Goal: Transaction & Acquisition: Purchase product/service

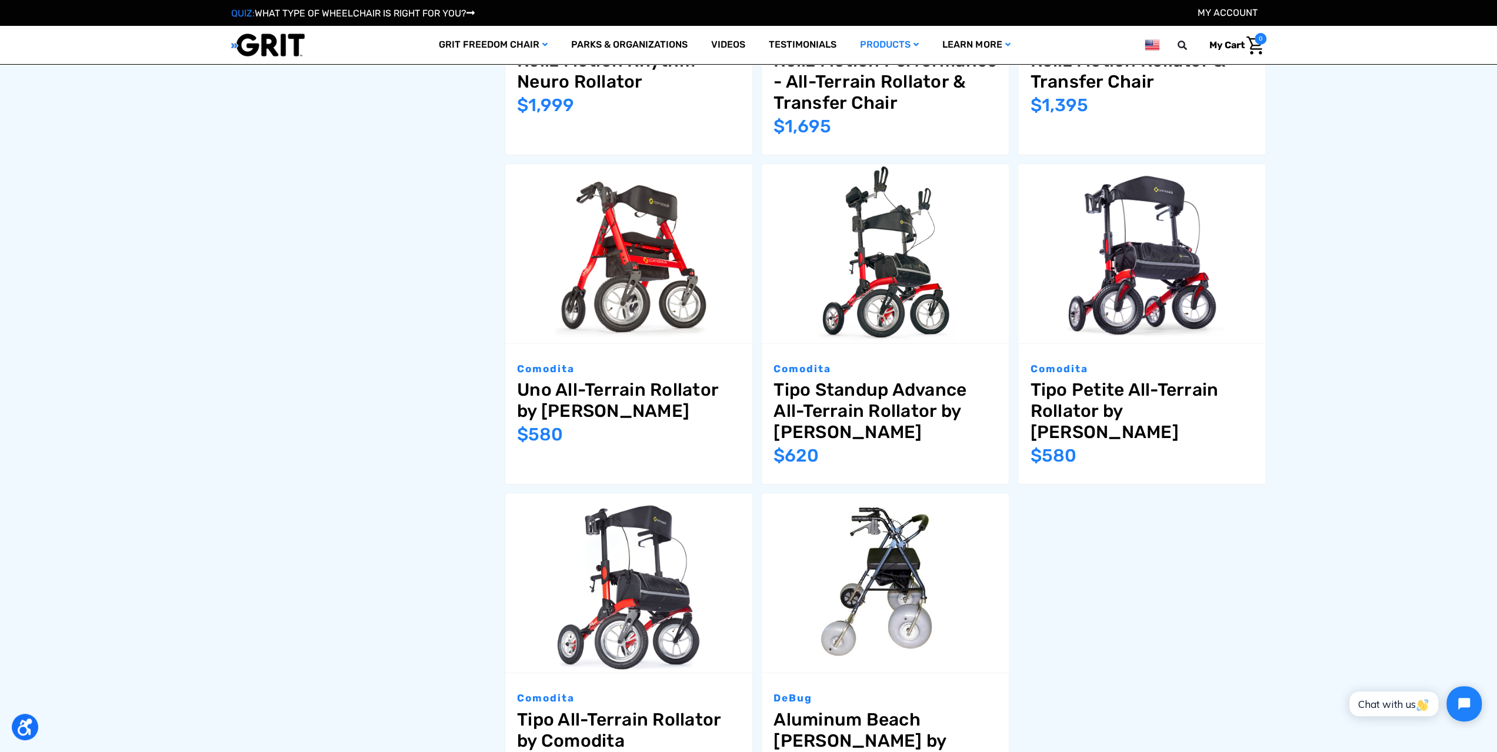
scroll to position [823, 0]
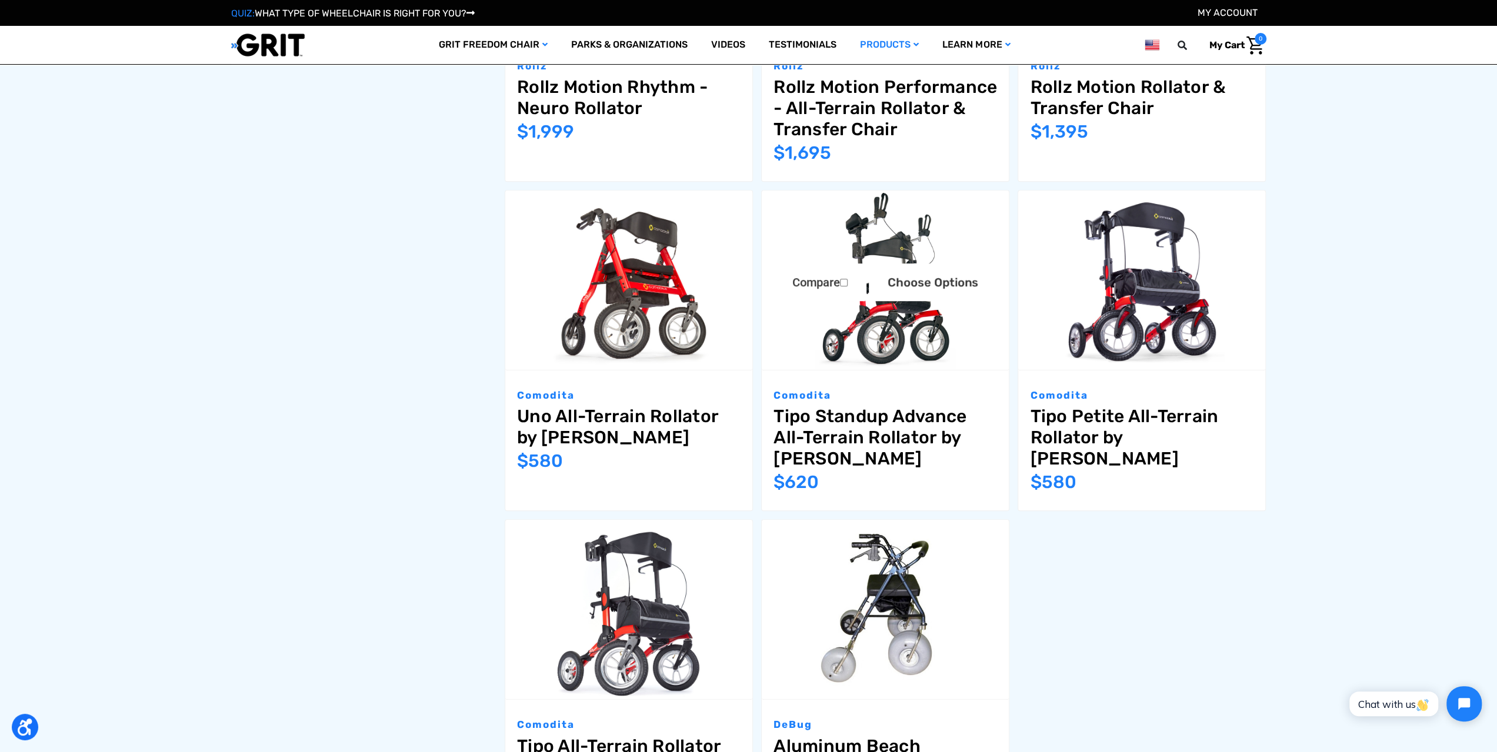
click at [895, 310] on img "Tipo Standup Advance All-Terrain Rollator by Comodita,$620.00\a" at bounding box center [885, 280] width 247 height 179
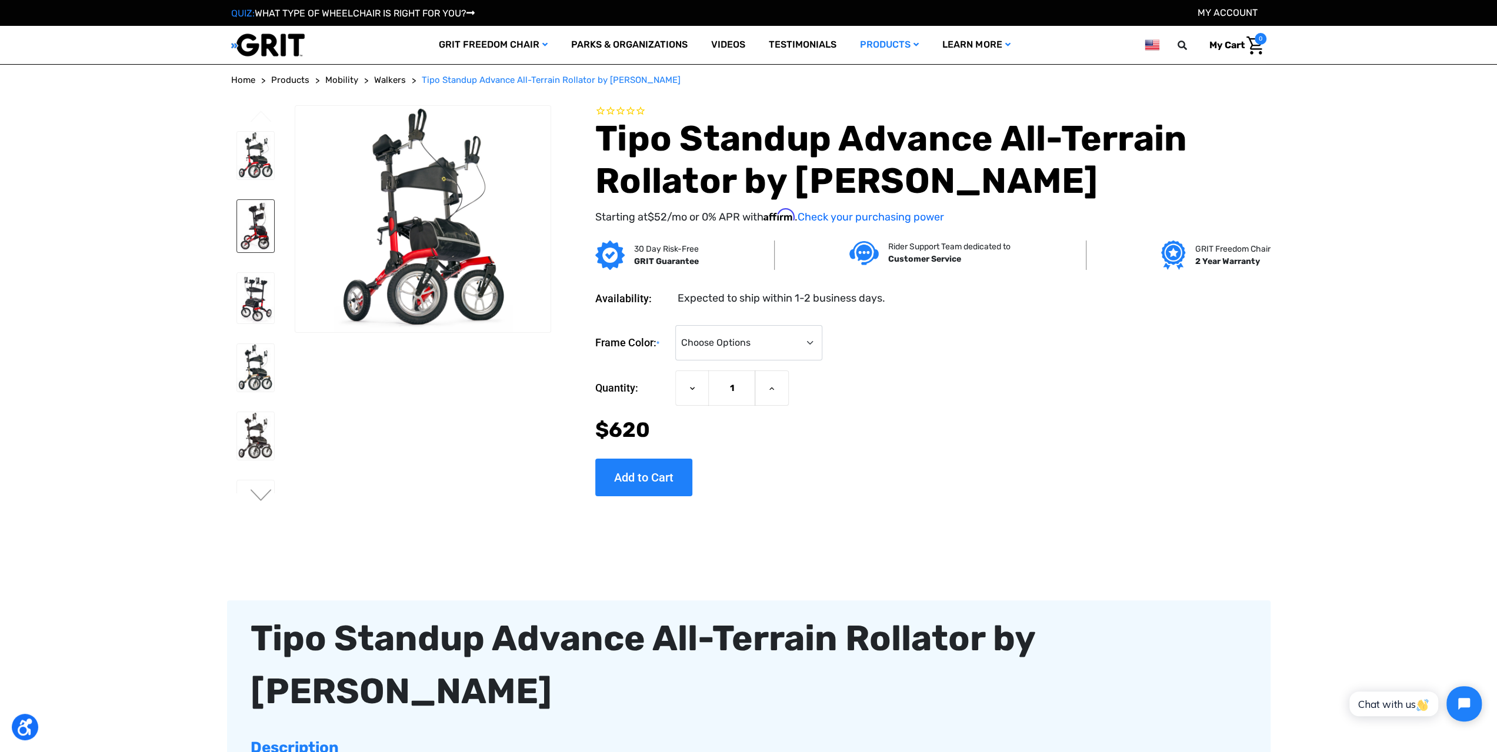
click at [255, 239] on img at bounding box center [256, 226] width 38 height 52
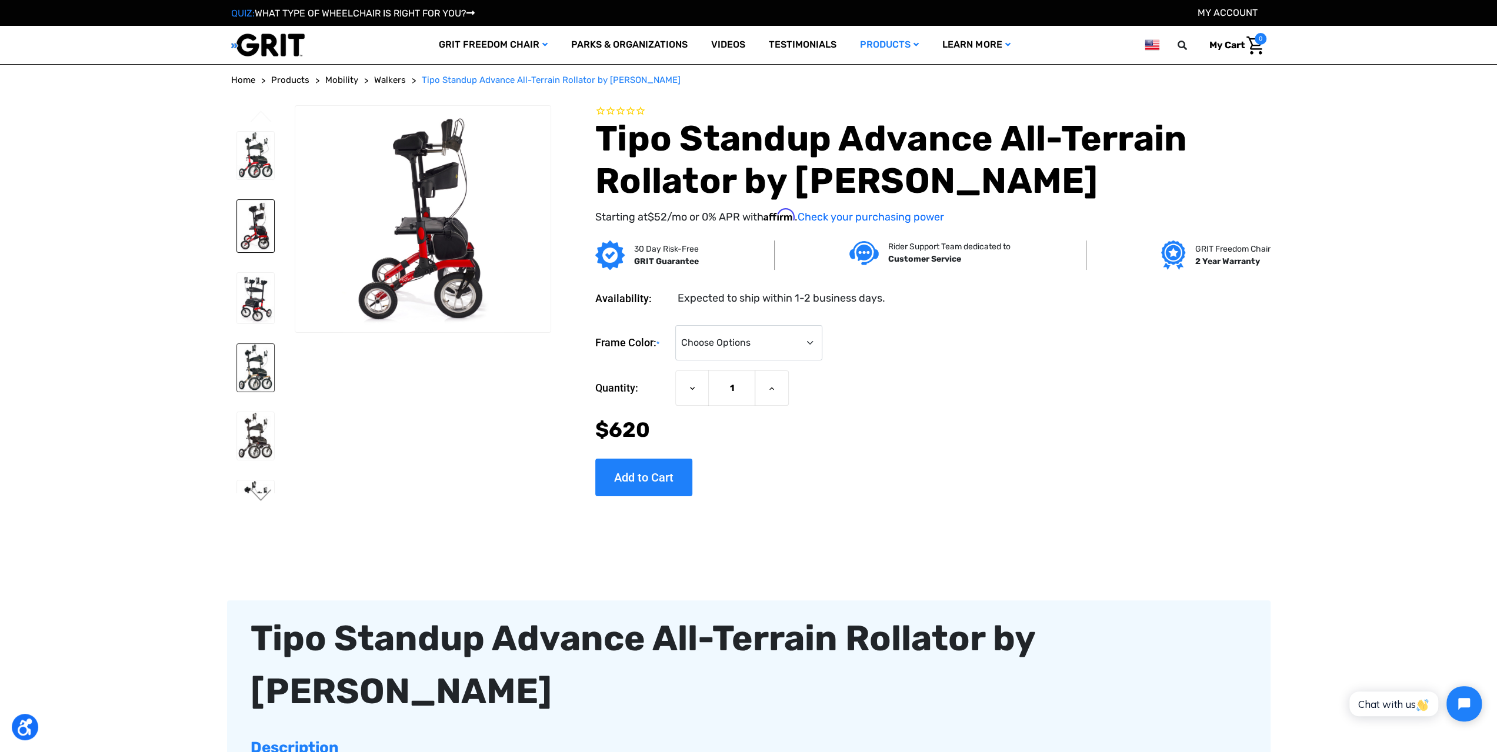
click at [259, 392] on img at bounding box center [256, 368] width 38 height 48
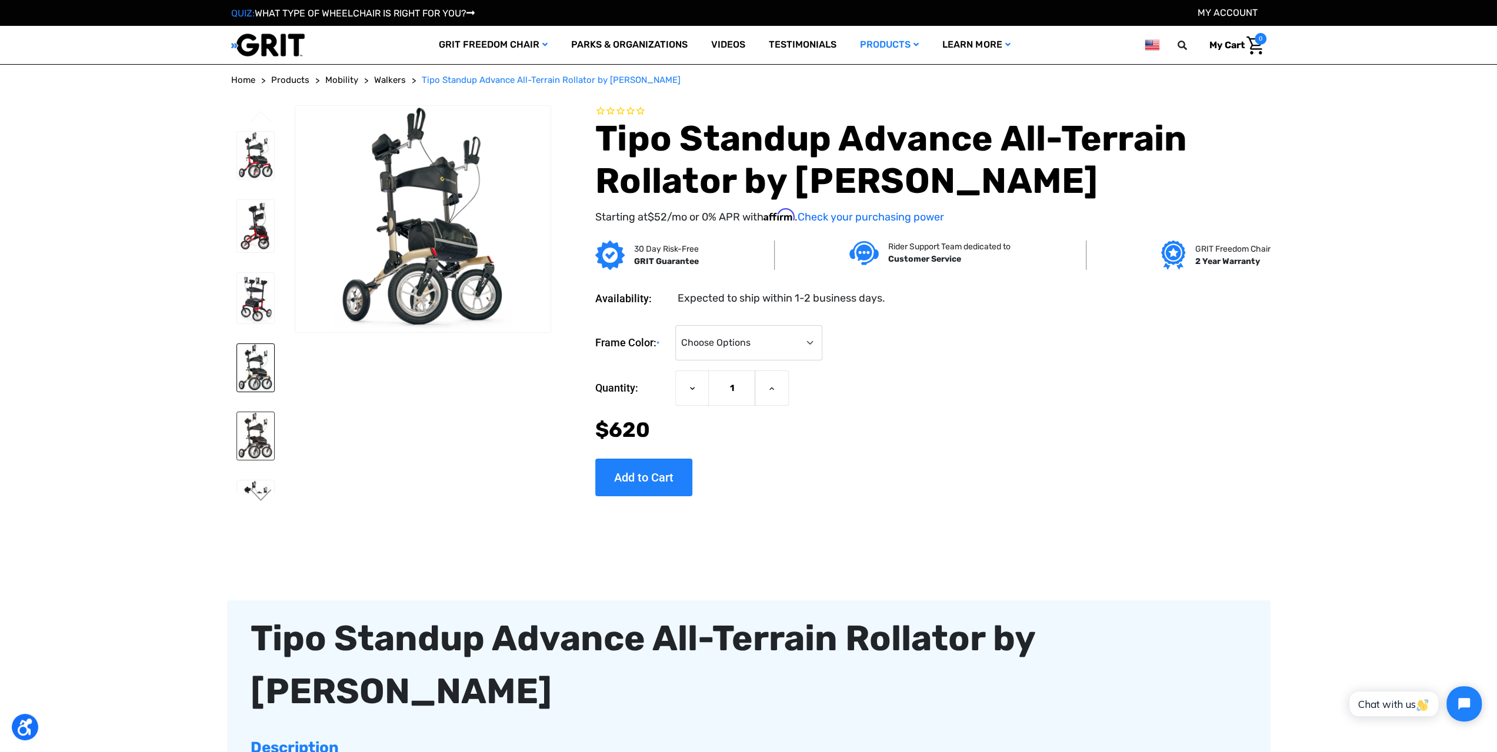
click at [269, 445] on img at bounding box center [256, 436] width 38 height 48
click at [822, 342] on select "Choose Options Metallic Champagne (Unavailable) Metallic Graphite (Unavailable)…" at bounding box center [748, 342] width 147 height 35
select select "1410"
click at [703, 325] on select "Choose Options Metallic Champagne (Unavailable) Metallic Graphite (Unavailable)…" at bounding box center [748, 342] width 147 height 35
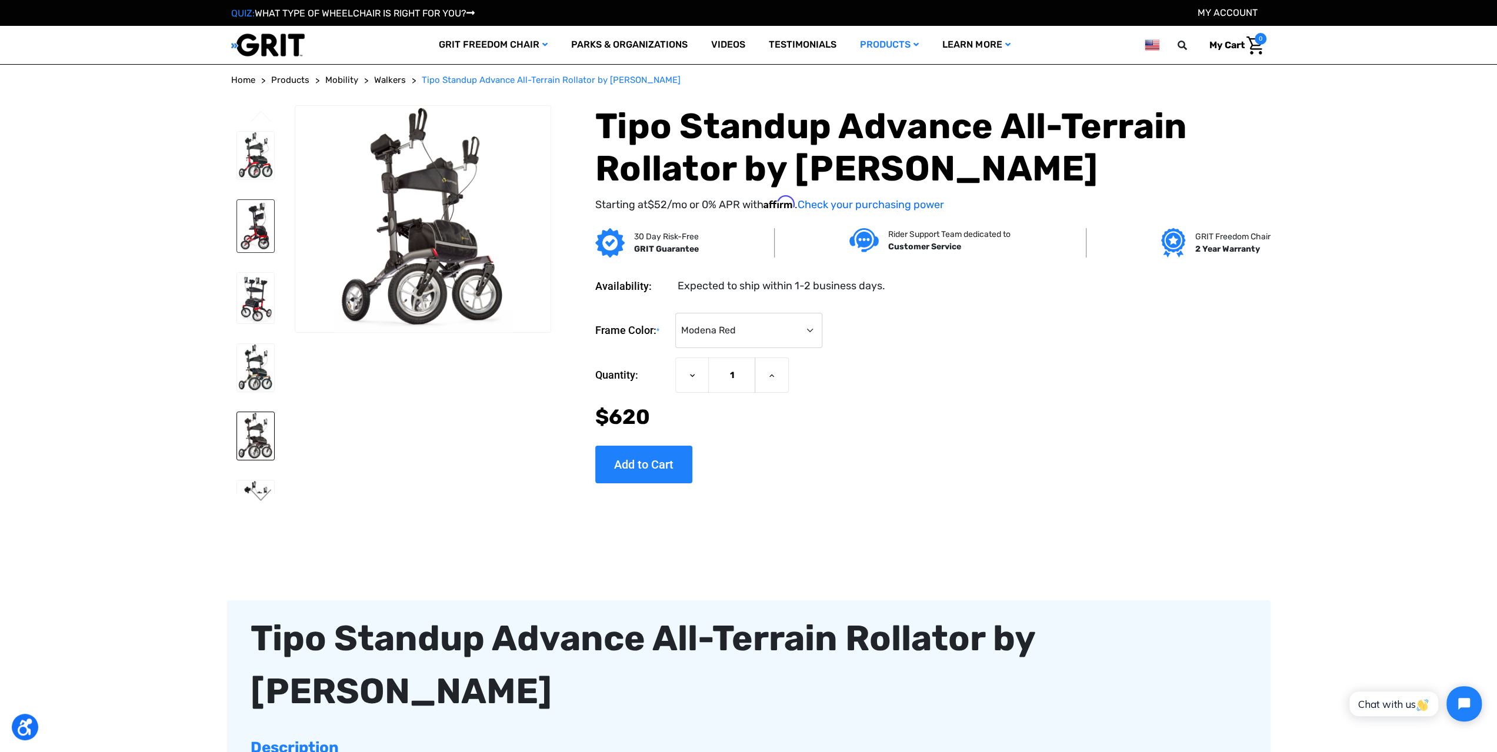
click at [256, 249] on img at bounding box center [256, 226] width 38 height 52
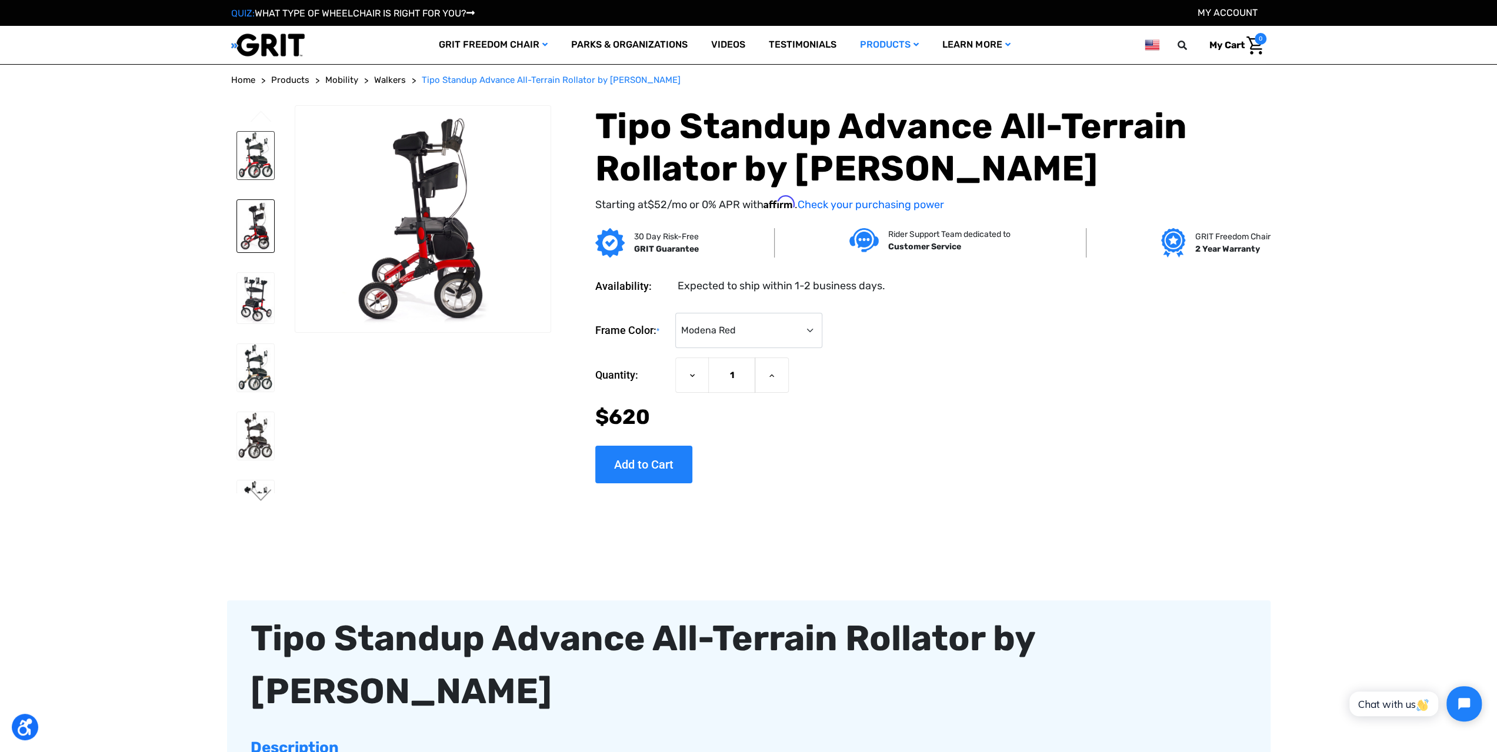
click at [249, 151] on img at bounding box center [256, 156] width 38 height 48
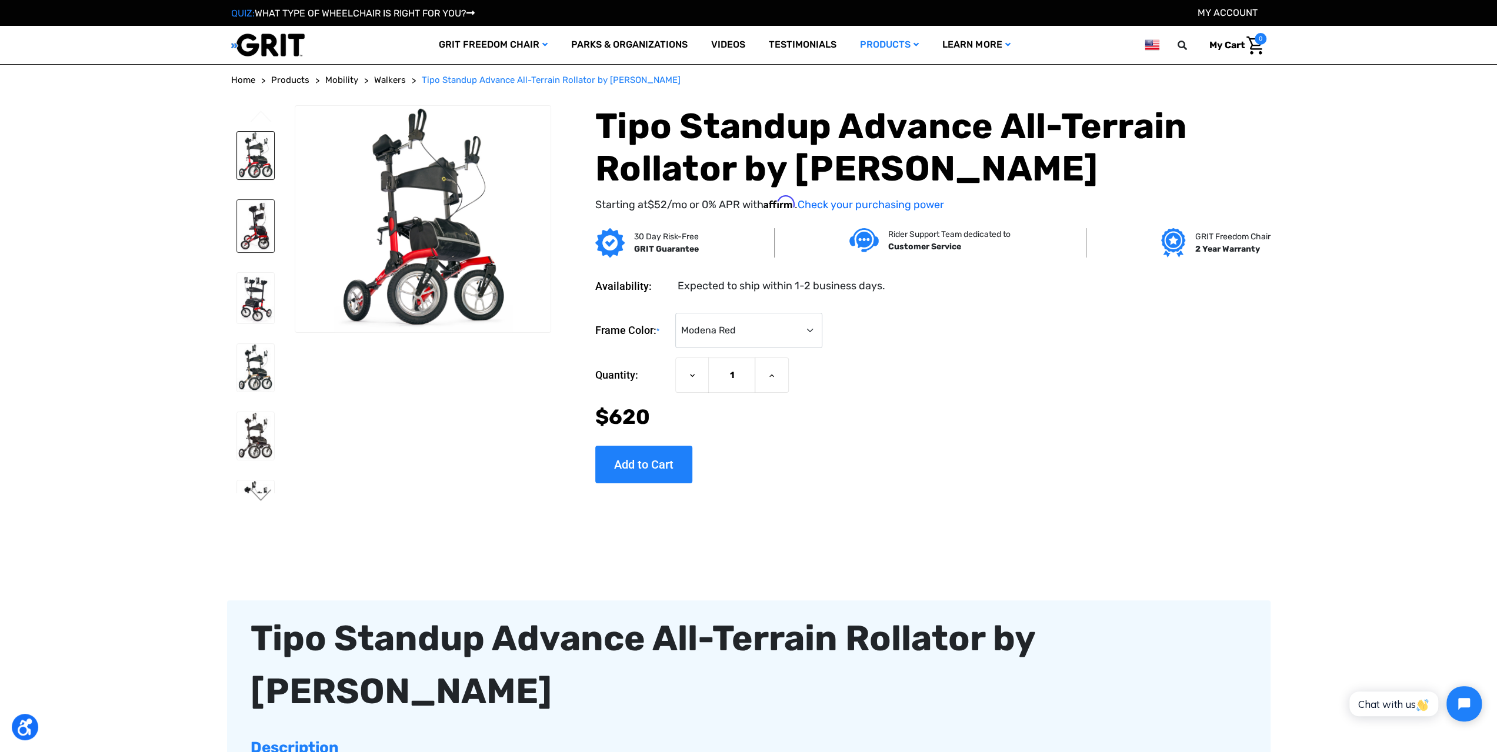
click at [261, 205] on img at bounding box center [256, 226] width 38 height 52
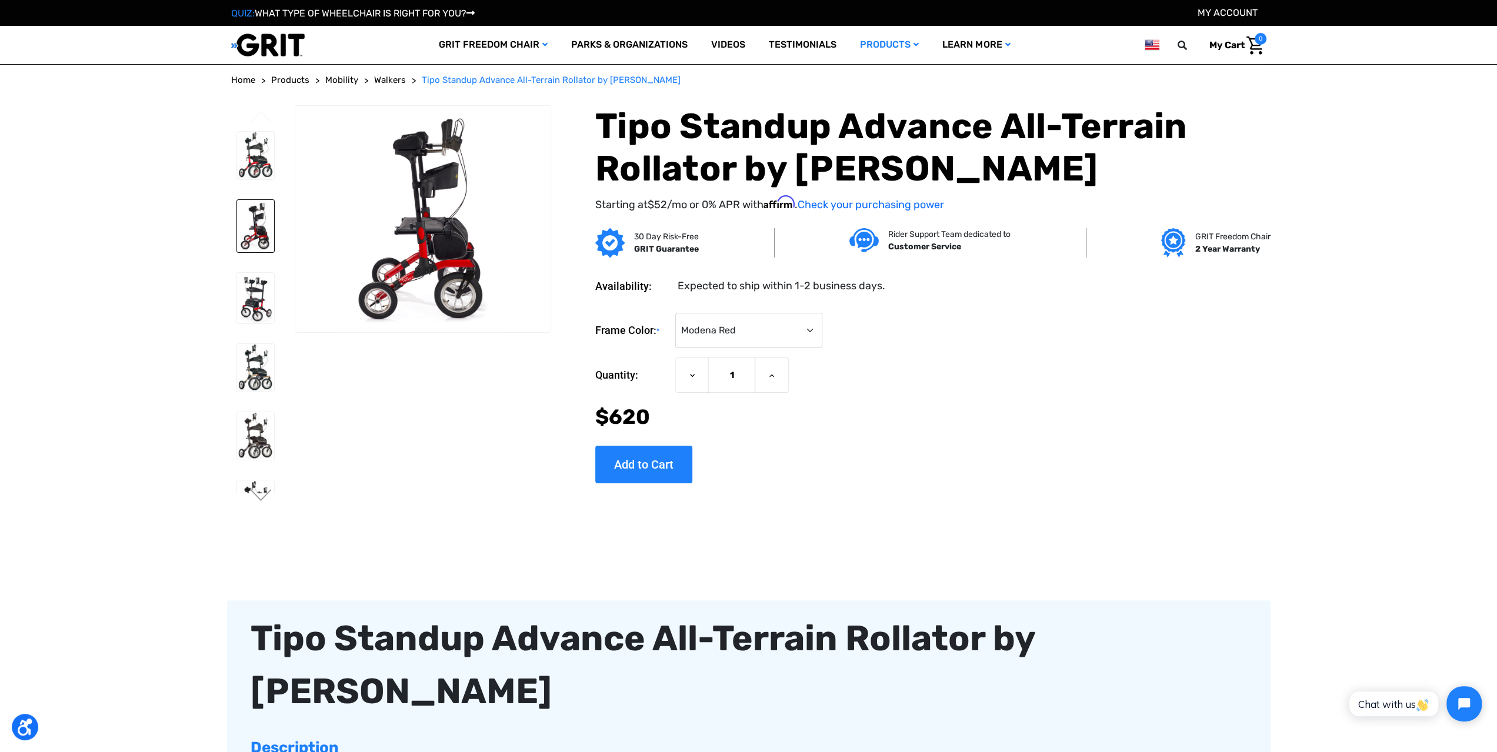
click at [275, 249] on img at bounding box center [256, 226] width 38 height 52
click at [261, 306] on img at bounding box center [256, 298] width 38 height 51
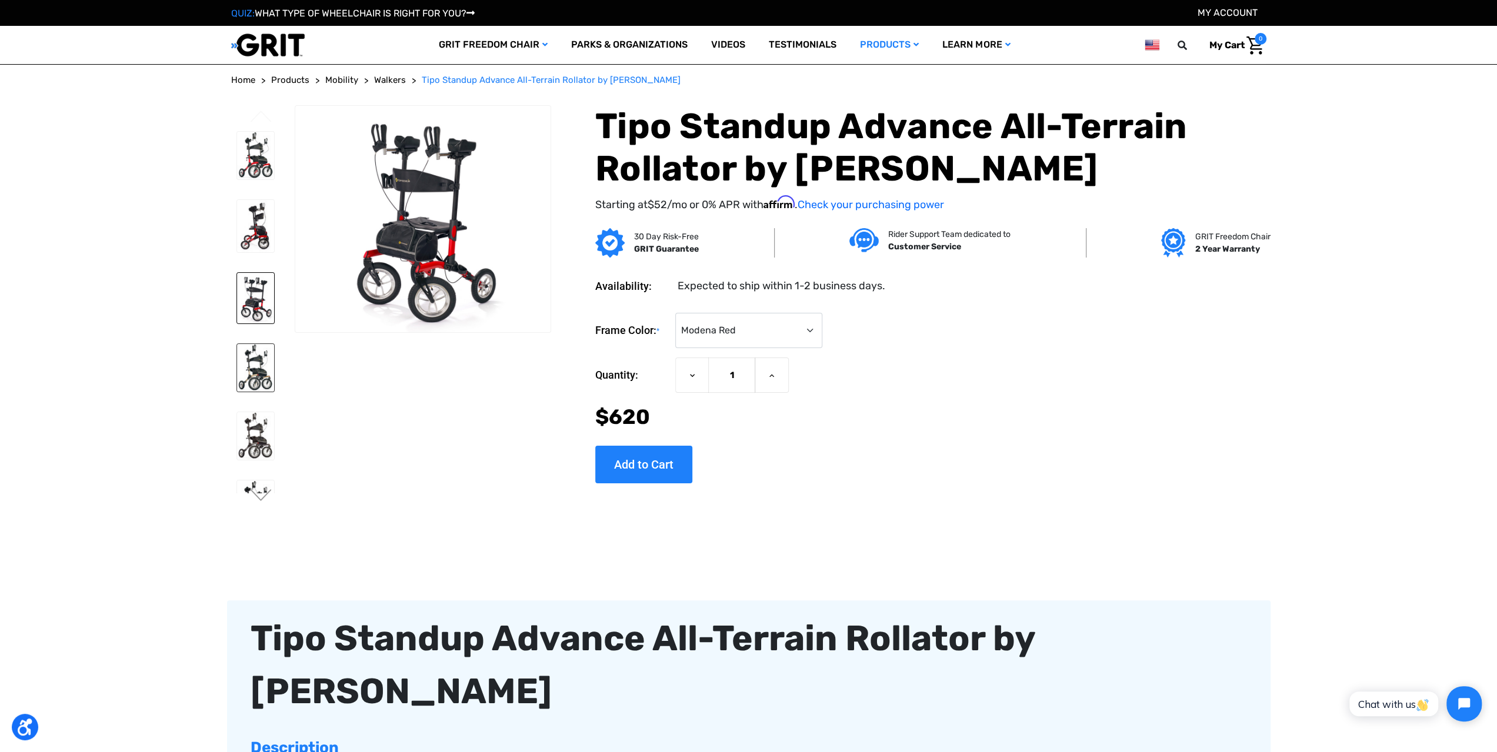
click at [258, 381] on img at bounding box center [256, 368] width 38 height 48
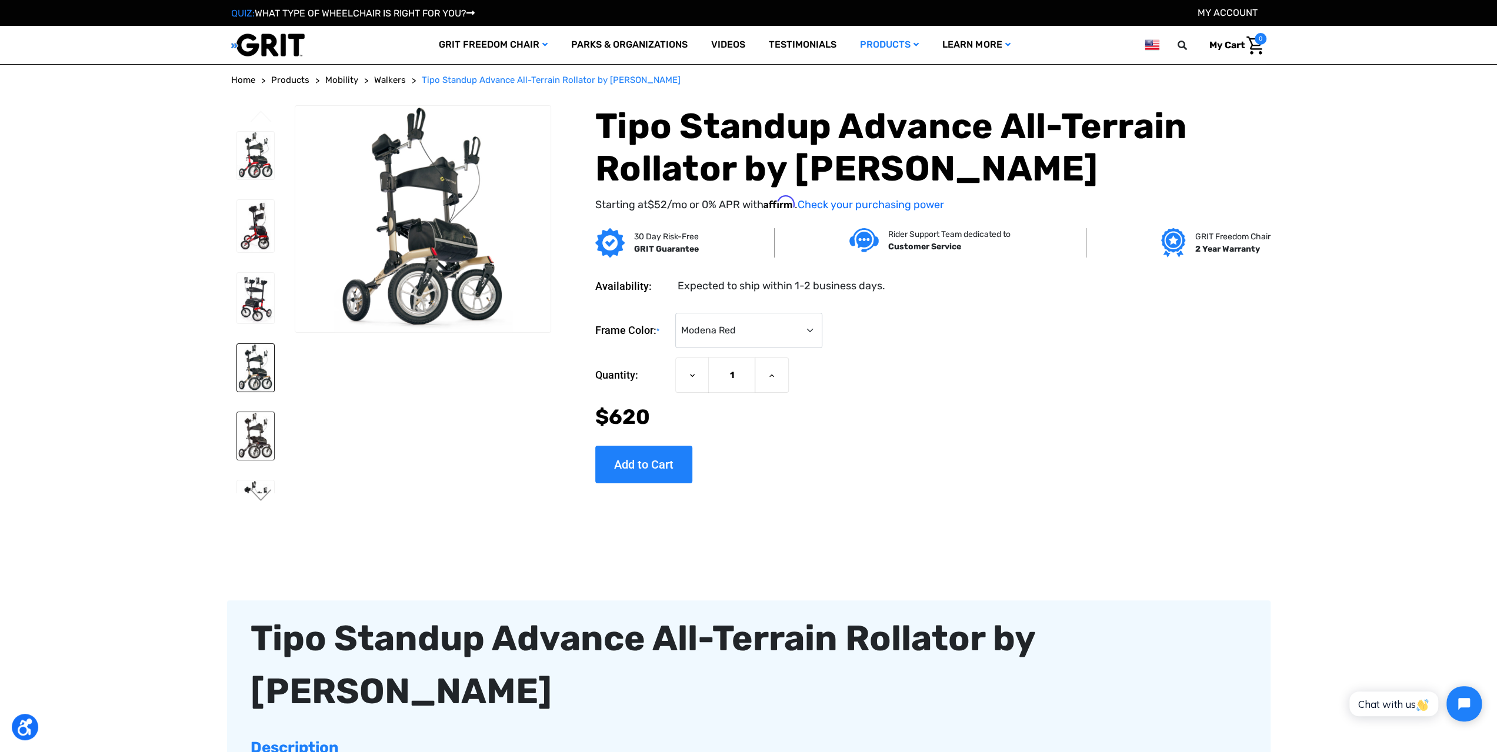
click at [260, 458] on img at bounding box center [256, 436] width 38 height 48
click at [265, 501] on button "Next" at bounding box center [261, 496] width 25 height 14
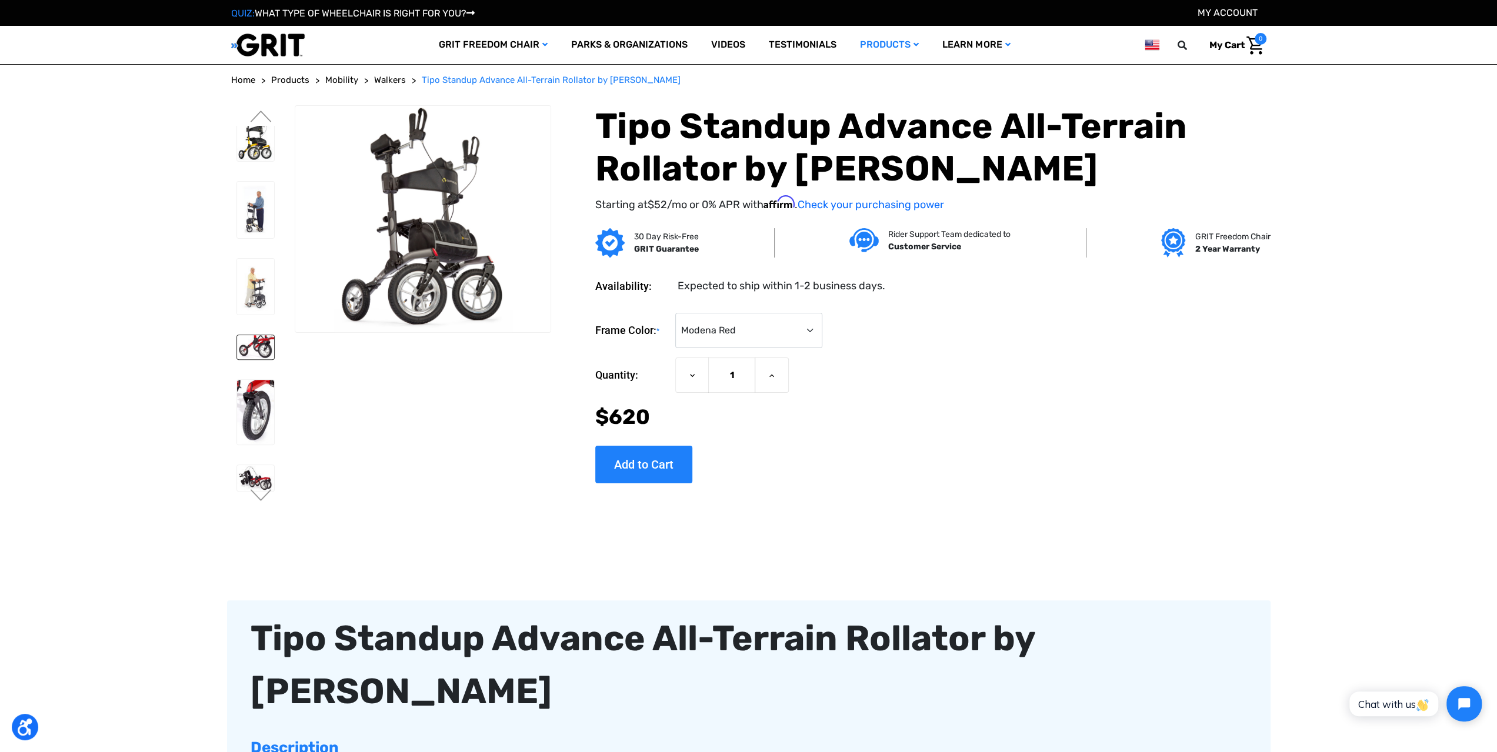
click at [265, 359] on img at bounding box center [256, 347] width 38 height 24
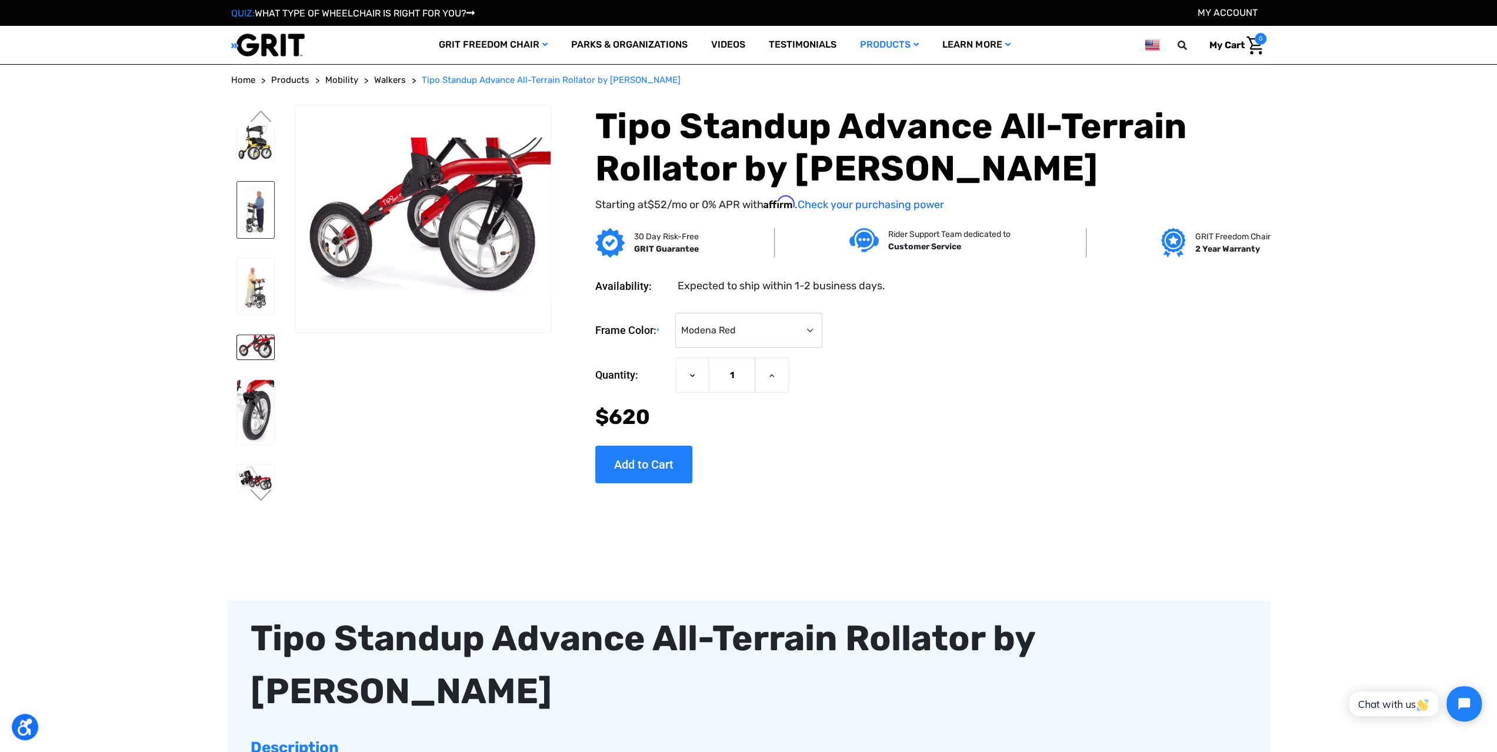
click at [251, 237] on img at bounding box center [256, 210] width 38 height 56
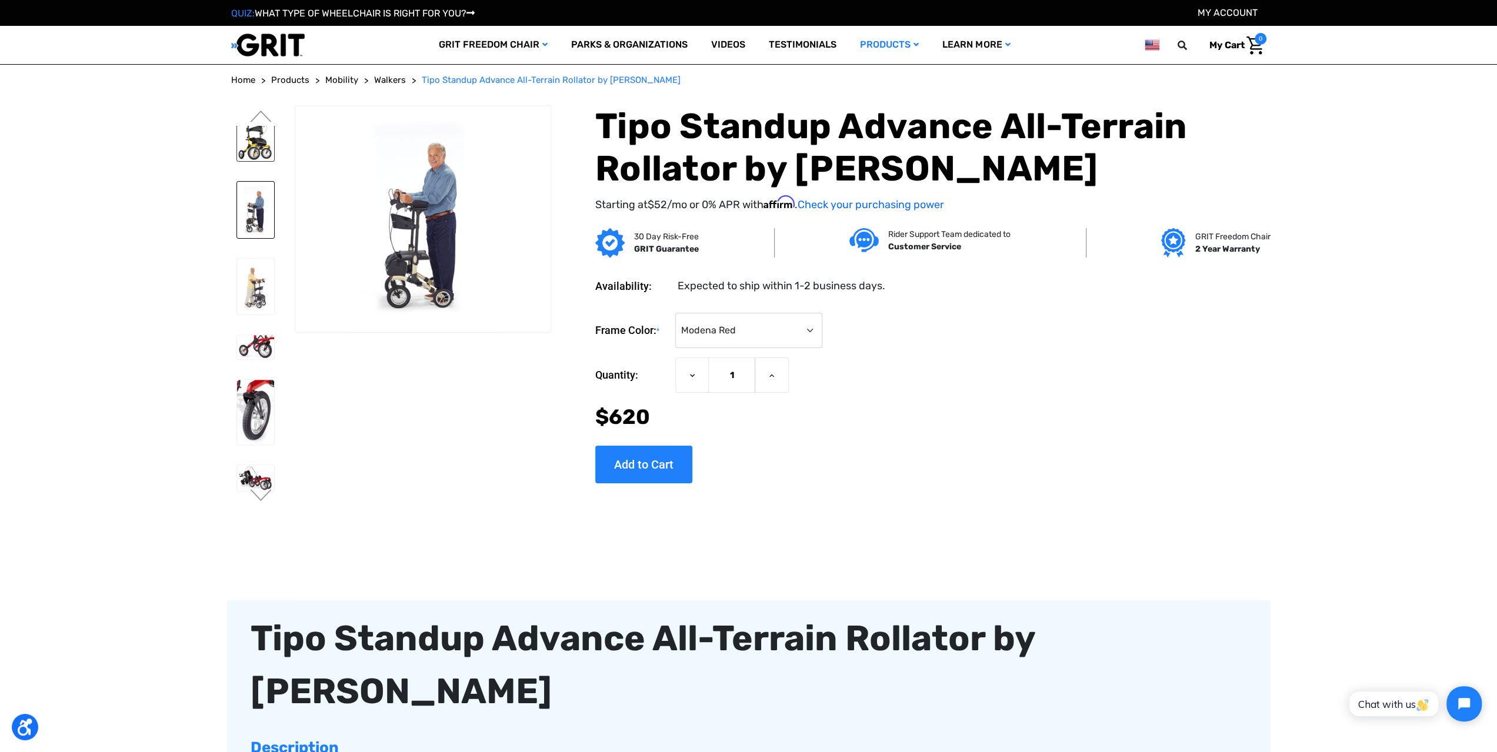
click at [261, 161] on img at bounding box center [256, 138] width 38 height 48
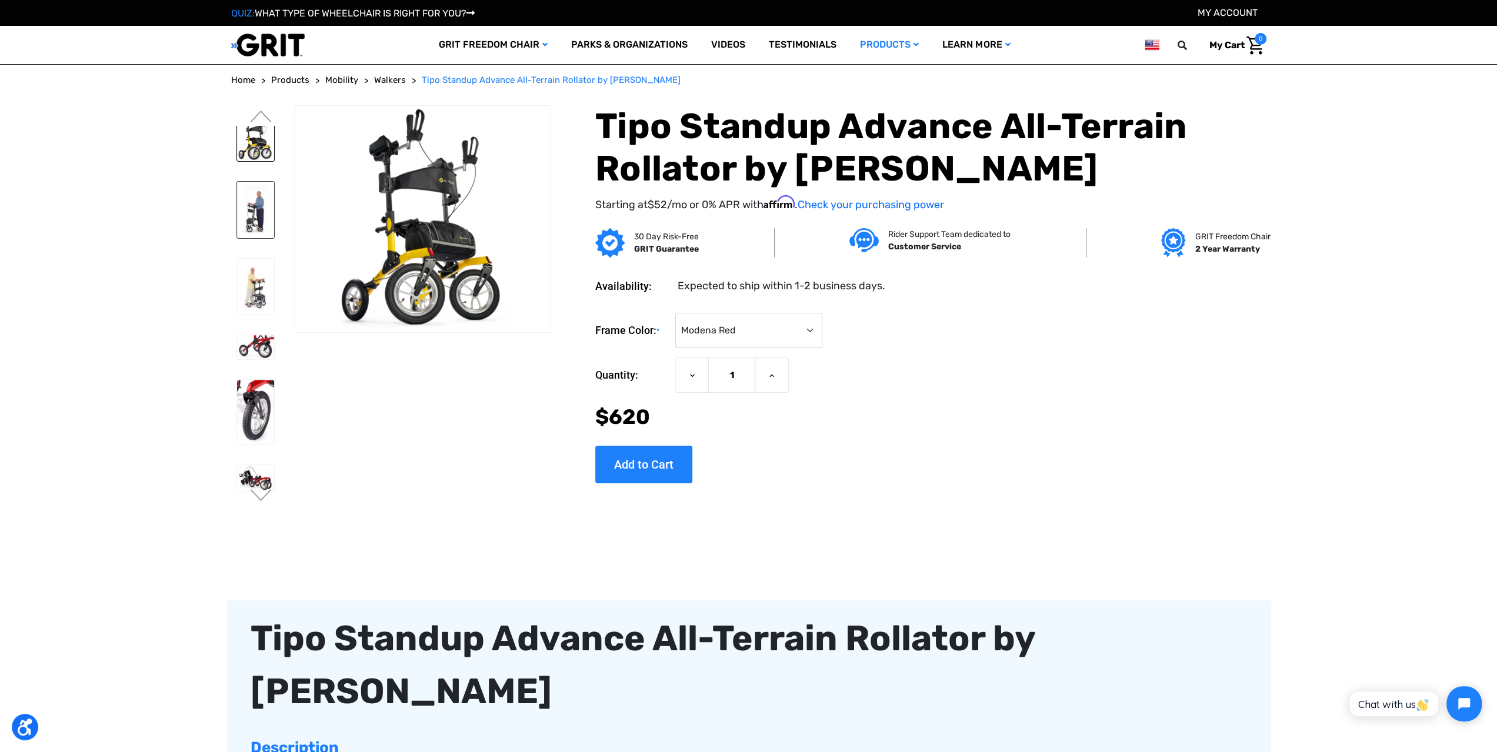
click at [268, 238] on img at bounding box center [256, 210] width 38 height 56
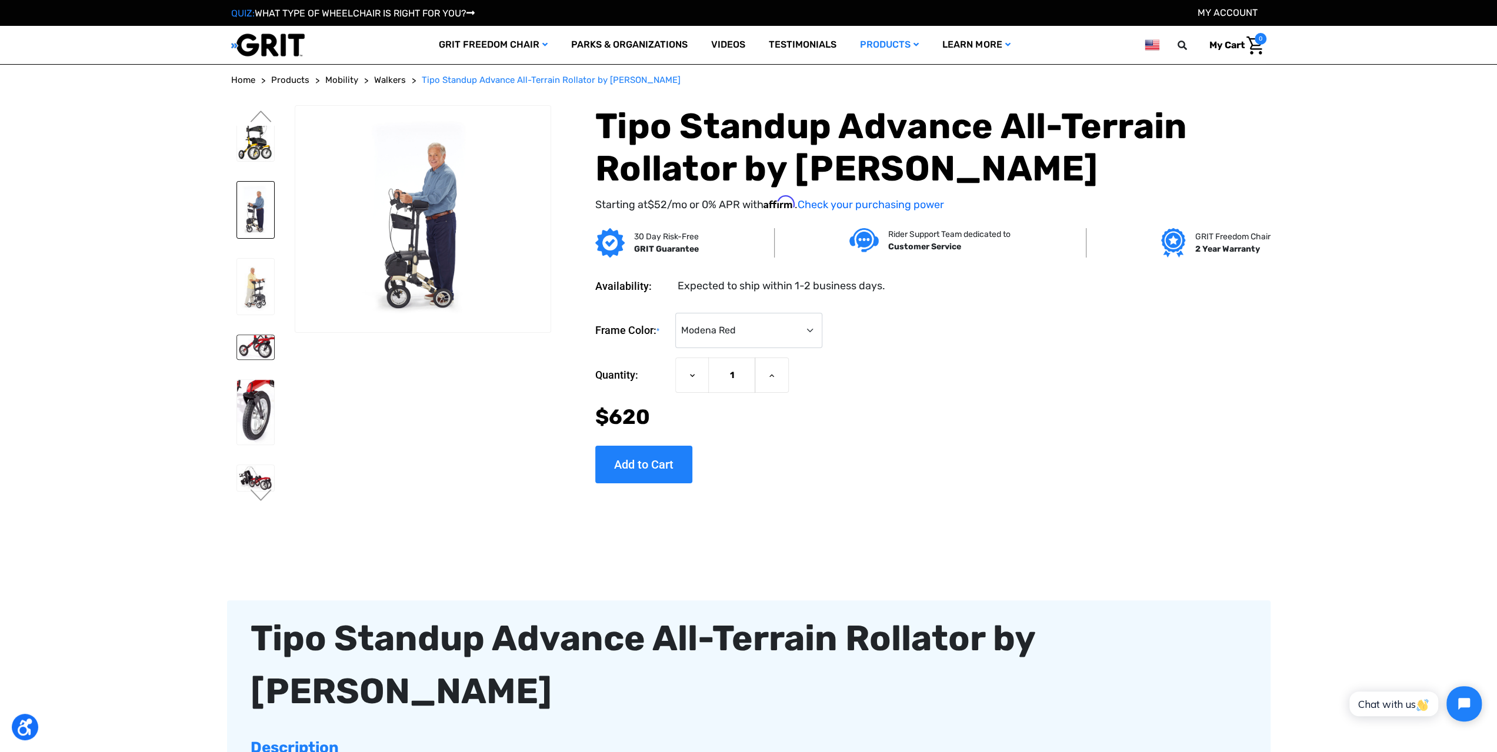
click at [271, 359] on img at bounding box center [256, 347] width 38 height 24
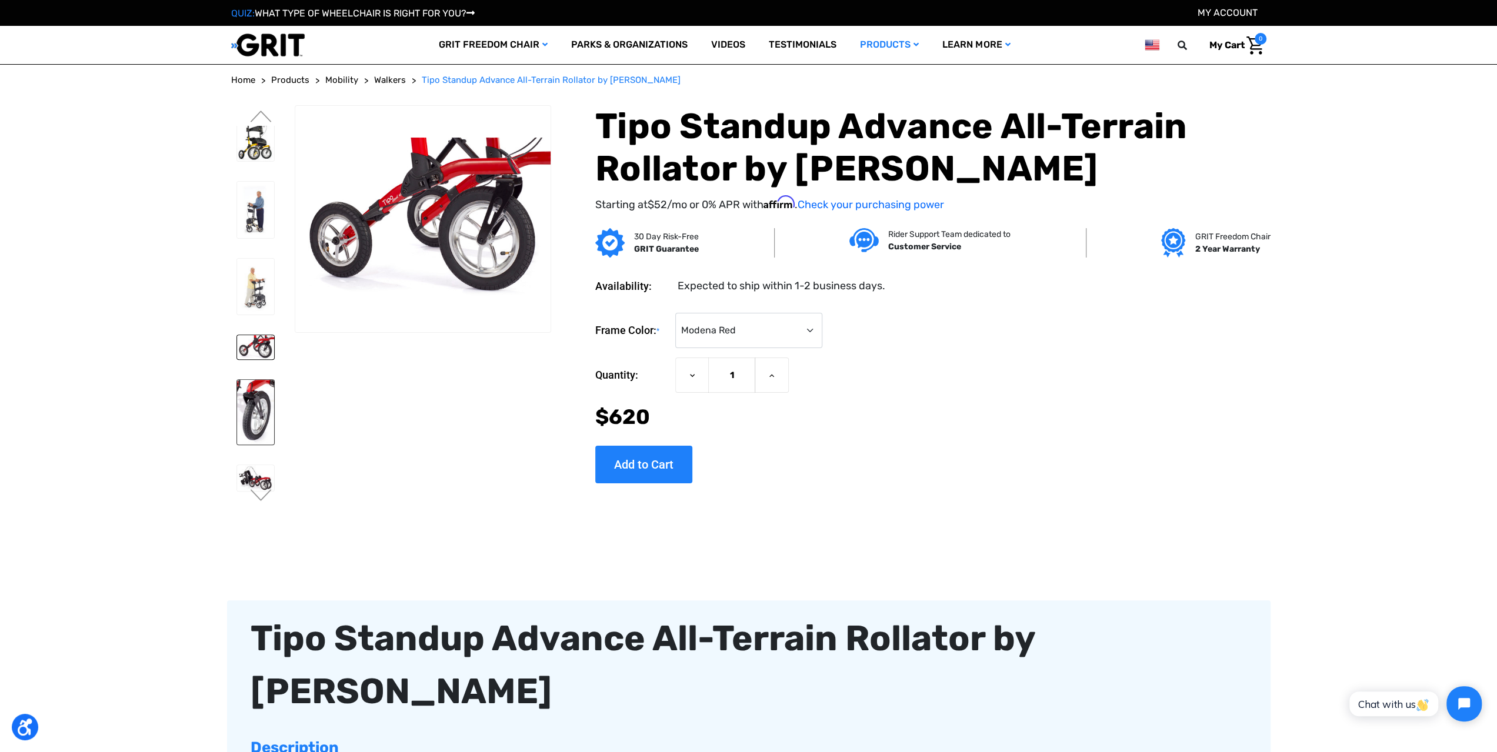
click at [265, 445] on img at bounding box center [256, 412] width 38 height 65
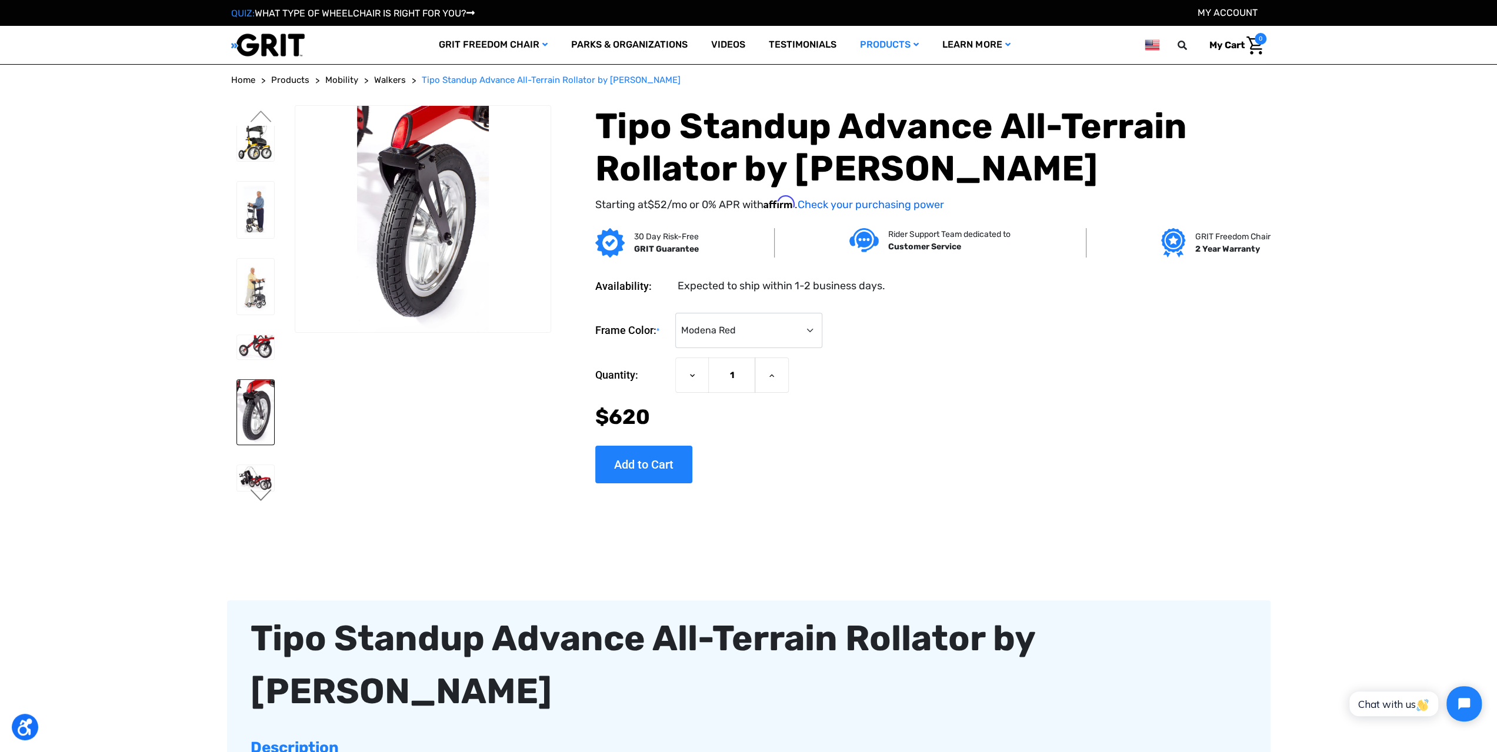
click at [264, 500] on button "Next" at bounding box center [261, 496] width 25 height 14
click at [263, 401] on img at bounding box center [256, 373] width 38 height 56
